Goal: Task Accomplishment & Management: Complete application form

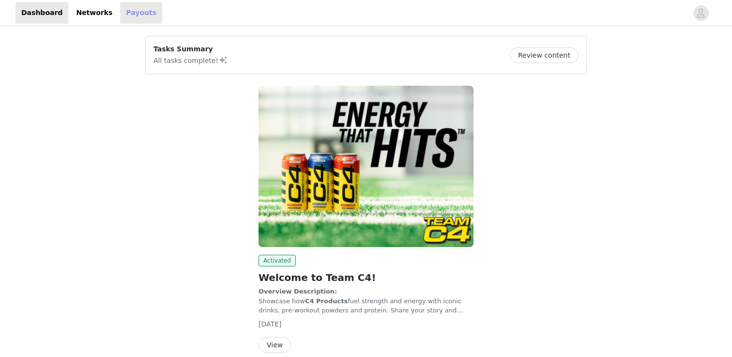
click at [120, 17] on link "Payouts" at bounding box center [141, 13] width 42 height 22
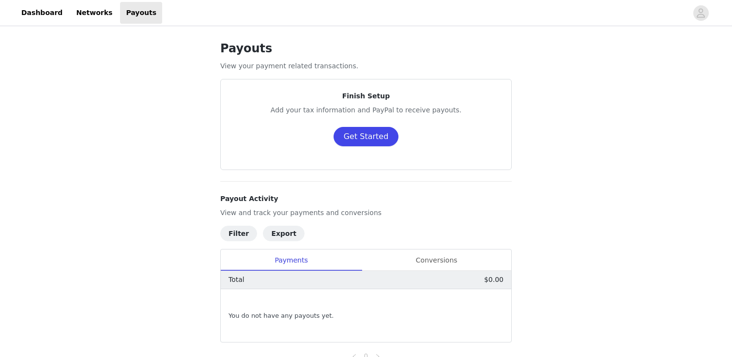
click at [366, 136] on button "Get Started" at bounding box center [366, 136] width 65 height 19
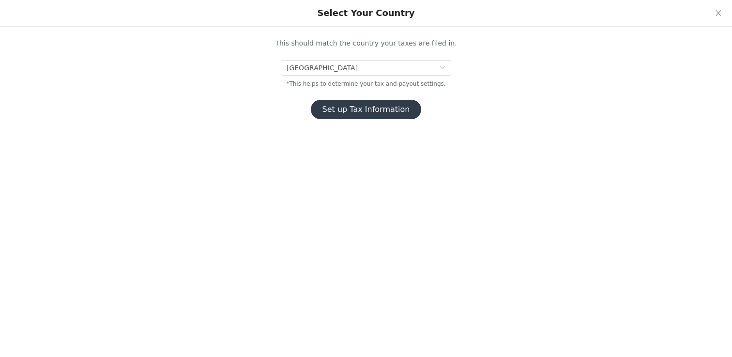
click at [366, 112] on button "Set up Tax Information" at bounding box center [366, 109] width 111 height 19
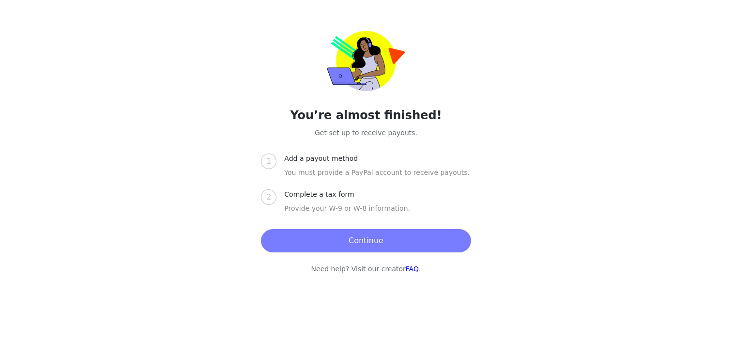
click at [333, 239] on button "Continue" at bounding box center [366, 240] width 210 height 23
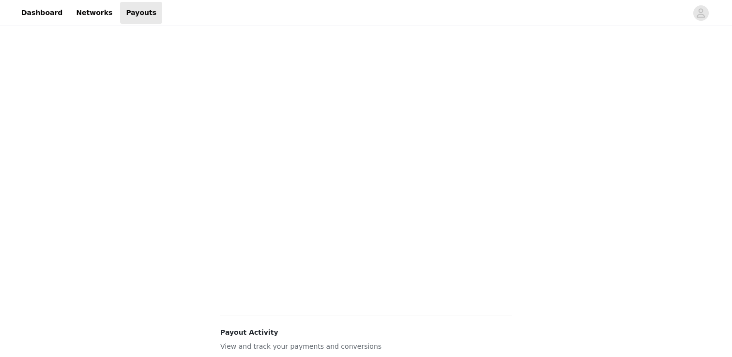
scroll to position [99, 0]
click at [594, 256] on div "Payouts View your payment related transactions. Payout Activity View and track …" at bounding box center [366, 297] width 732 height 737
click at [551, 228] on div "Payouts View your payment related transactions. Payout Activity View and track …" at bounding box center [366, 213] width 732 height 790
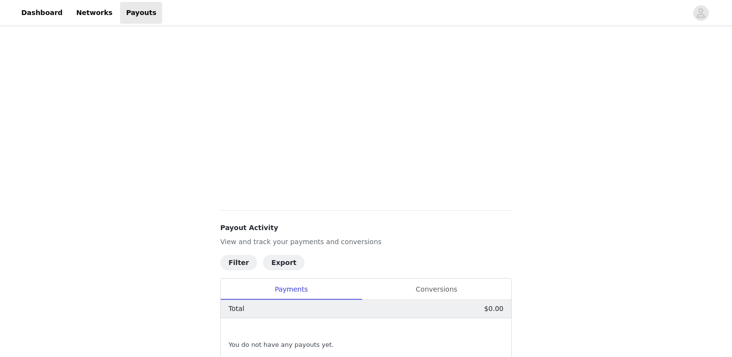
scroll to position [0, 0]
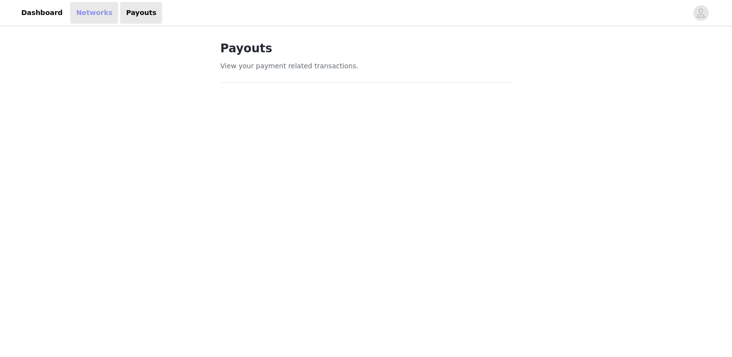
click at [93, 6] on link "Networks" at bounding box center [94, 13] width 48 height 22
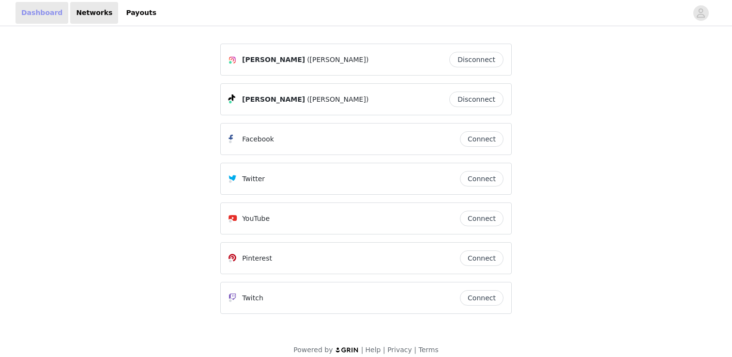
click at [38, 22] on link "Dashboard" at bounding box center [41, 13] width 53 height 22
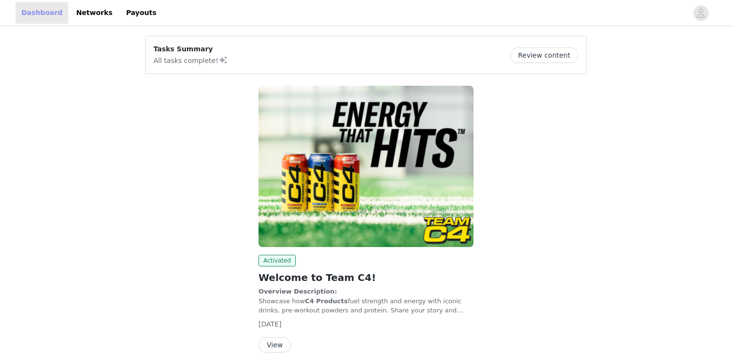
scroll to position [44, 0]
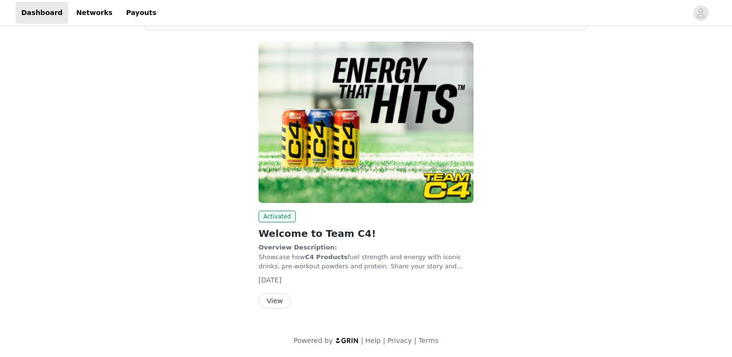
click at [278, 308] on div "Activated Welcome to Team C4! Overview Description: Showcase how C4 Products fu…" at bounding box center [366, 177] width 227 height 282
click at [277, 305] on button "View" at bounding box center [275, 300] width 32 height 15
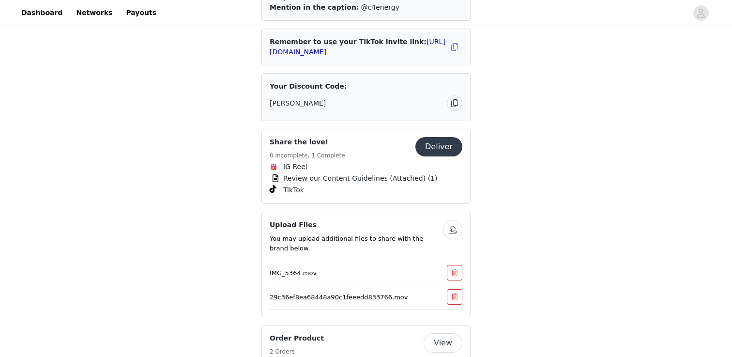
scroll to position [456, 0]
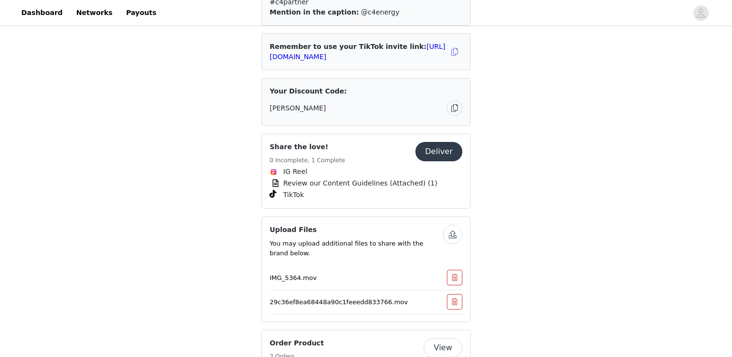
click at [287, 273] on p "IMG_5364.mov" at bounding box center [347, 278] width 154 height 10
click at [297, 297] on p "29c36ef8ea68448a90c1feeedd833766.mov" at bounding box center [347, 302] width 154 height 10
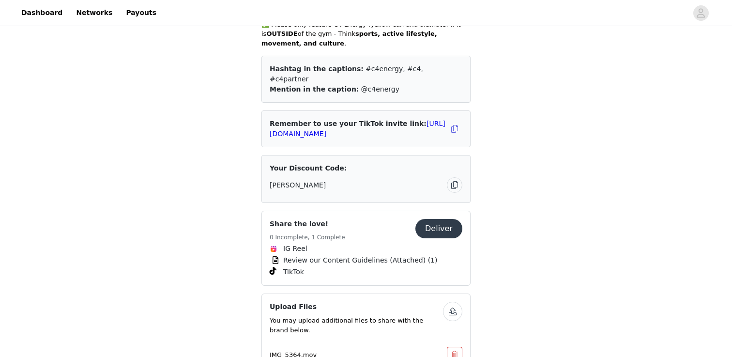
scroll to position [376, 0]
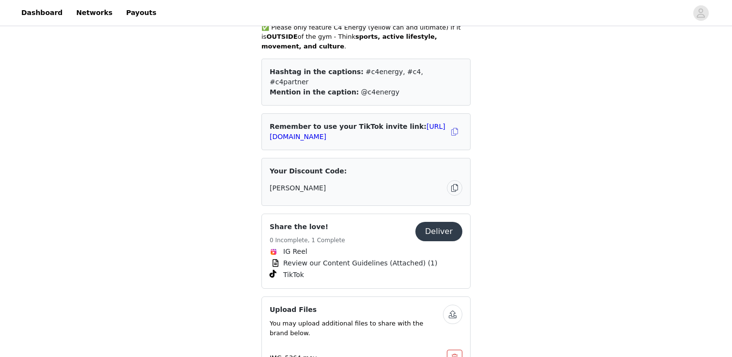
click at [438, 222] on button "Deliver" at bounding box center [439, 231] width 47 height 19
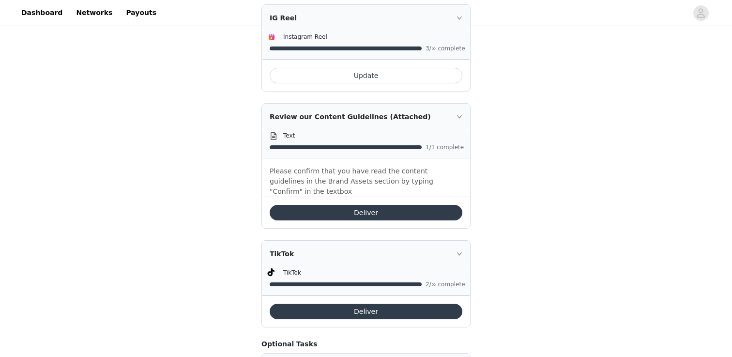
scroll to position [503, 0]
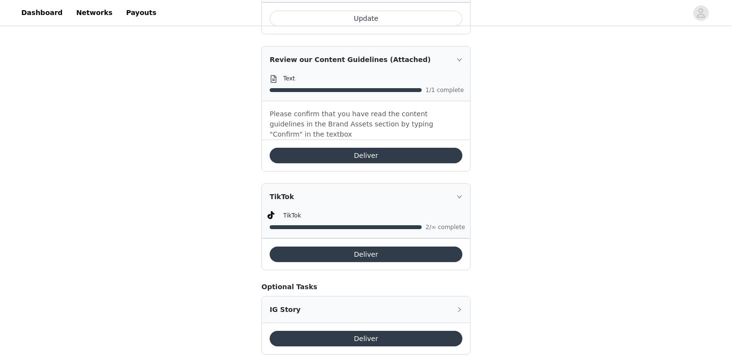
click at [406, 247] on button "Deliver" at bounding box center [366, 254] width 193 height 15
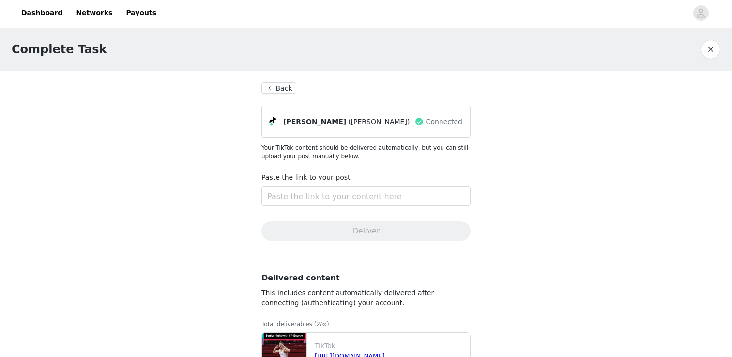
click at [287, 90] on button "Back" at bounding box center [279, 88] width 35 height 12
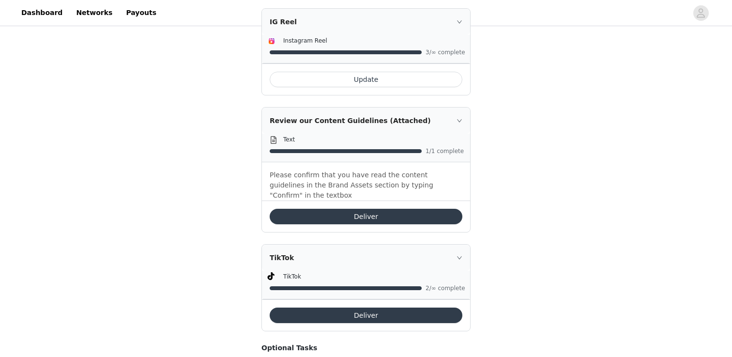
scroll to position [435, 0]
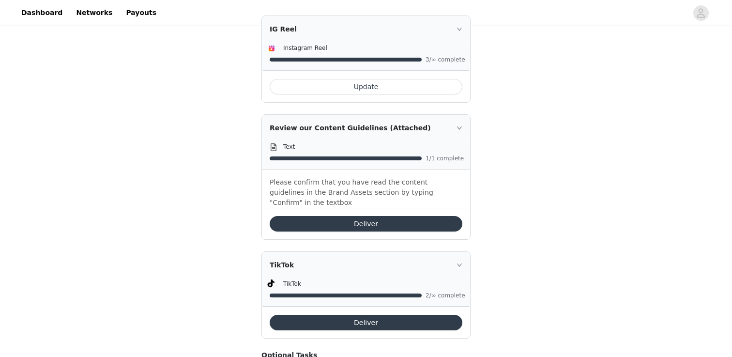
click at [459, 252] on div "TikTok" at bounding box center [366, 265] width 208 height 26
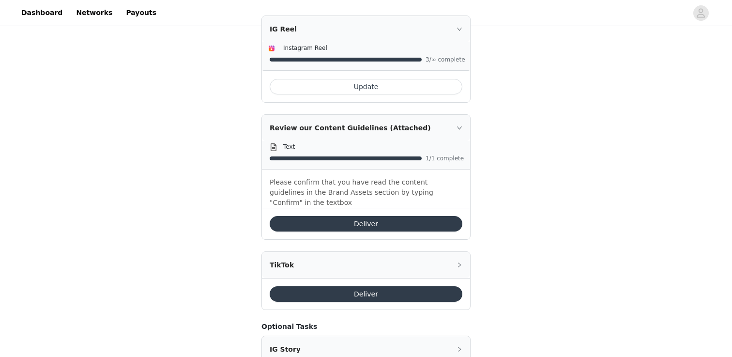
click at [459, 252] on div "TikTok" at bounding box center [366, 265] width 208 height 26
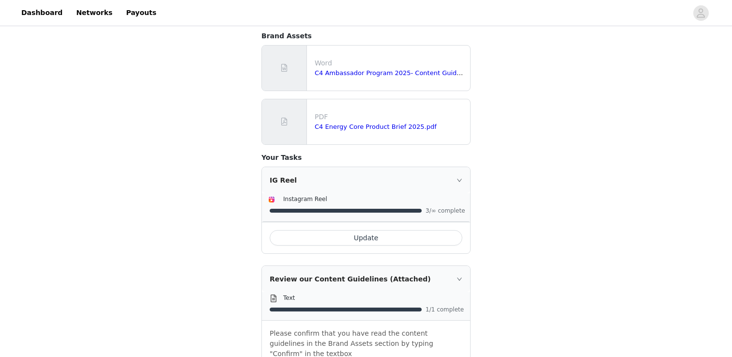
scroll to position [276, 0]
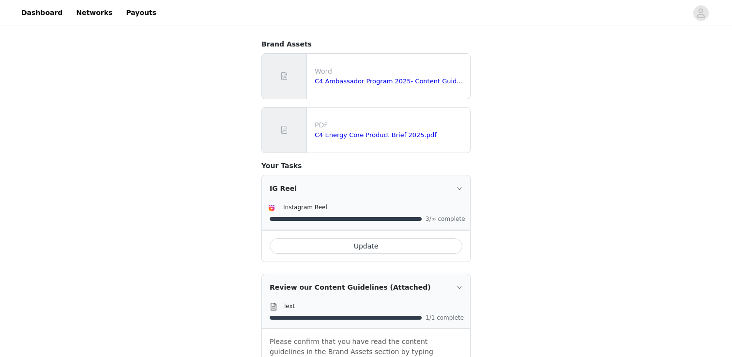
click at [459, 185] on icon "icon: right" at bounding box center [460, 188] width 6 height 6
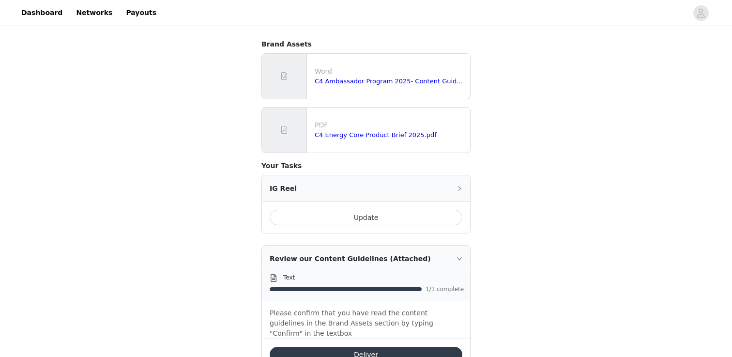
click at [414, 210] on button "Update" at bounding box center [366, 217] width 193 height 15
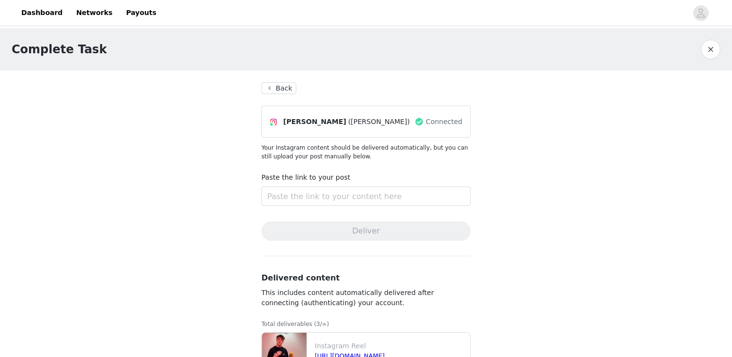
click at [272, 90] on button "Back" at bounding box center [279, 88] width 35 height 12
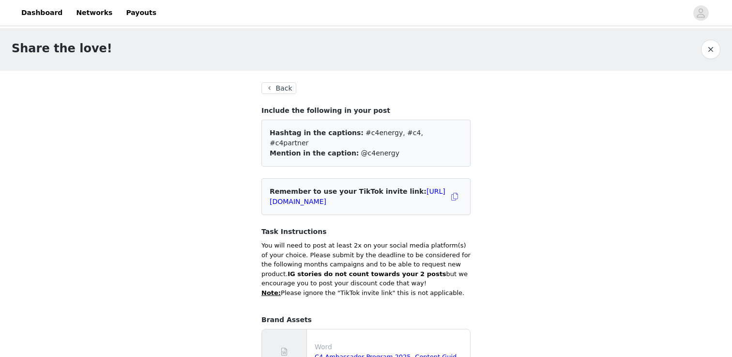
click at [272, 90] on button "Back" at bounding box center [279, 88] width 35 height 12
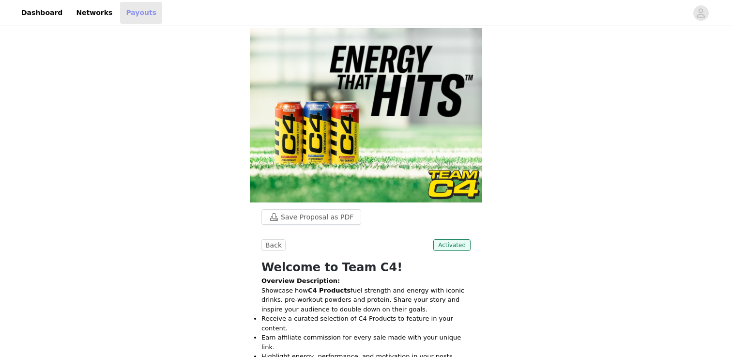
click at [127, 6] on link "Payouts" at bounding box center [141, 13] width 42 height 22
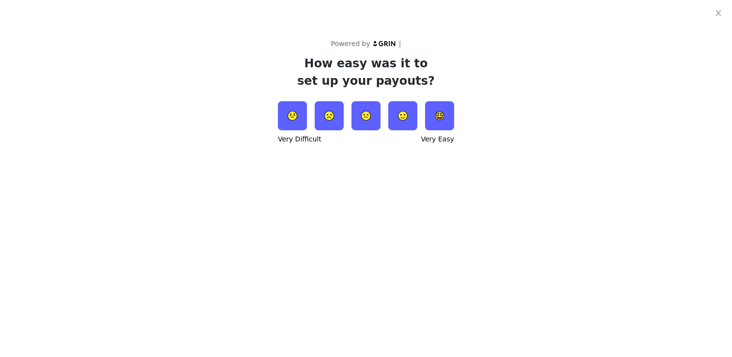
click at [435, 118] on img at bounding box center [439, 115] width 29 height 29
